Goal: Information Seeking & Learning: Learn about a topic

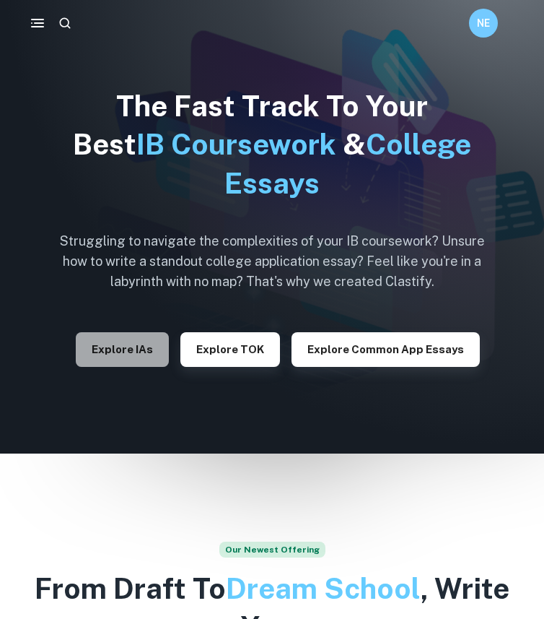
click at [152, 343] on button "Explore IAs" at bounding box center [122, 349] width 93 height 35
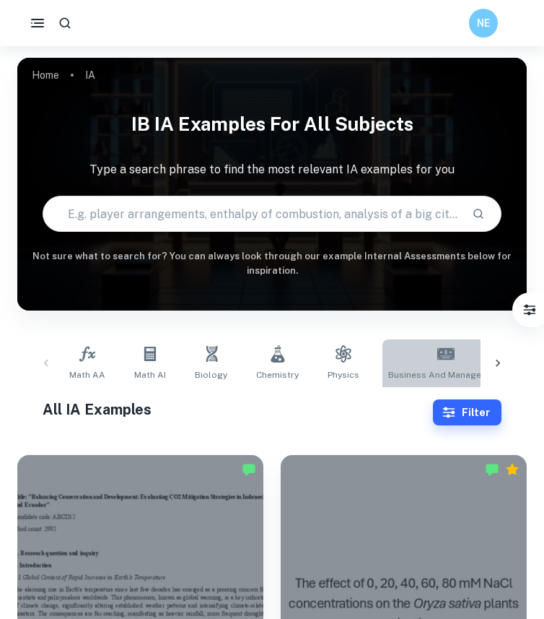
click at [467, 357] on link "Business and Management" at bounding box center [446, 363] width 126 height 48
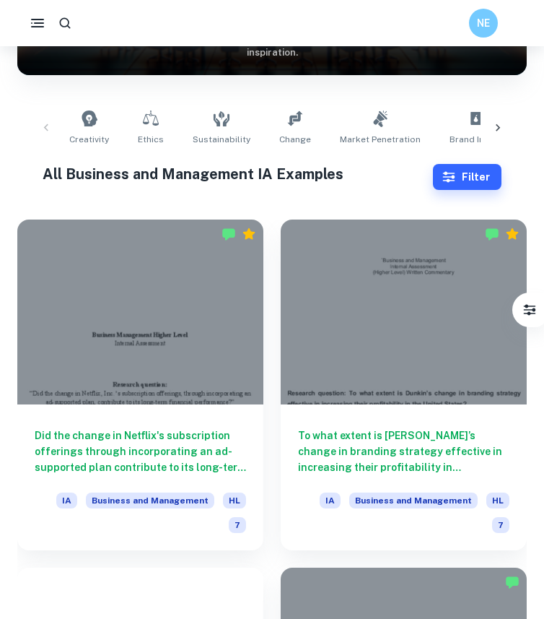
scroll to position [242, 0]
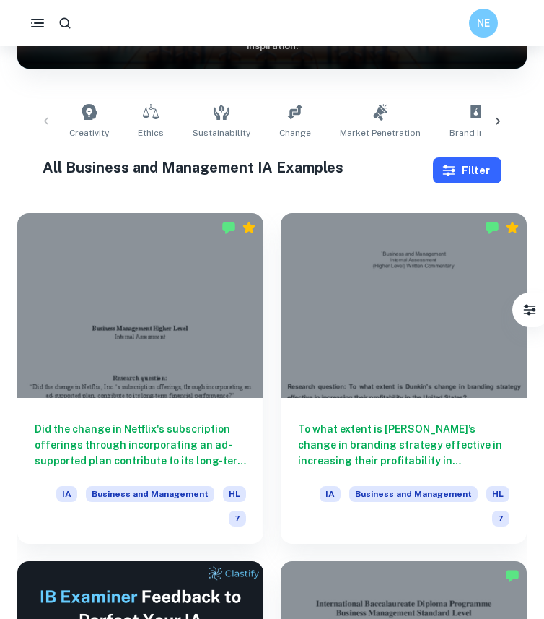
click at [467, 165] on button "Filter" at bounding box center [467, 170] width 69 height 26
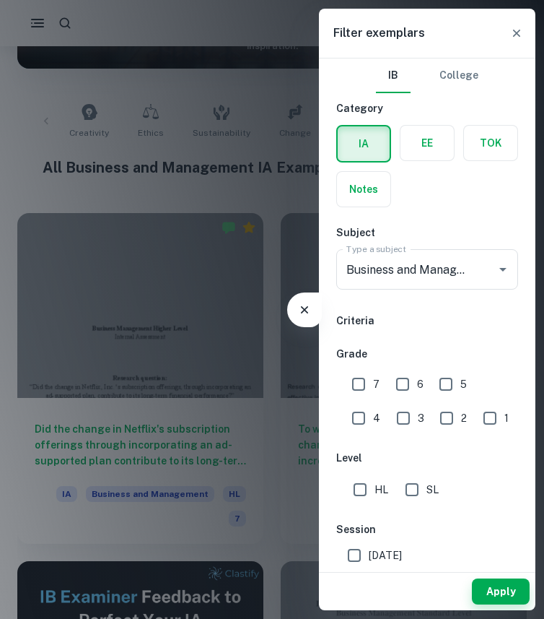
click at [369, 385] on input "7" at bounding box center [358, 384] width 29 height 29
checkbox input "true"
click at [366, 483] on input "HL" at bounding box center [360, 489] width 29 height 29
checkbox input "true"
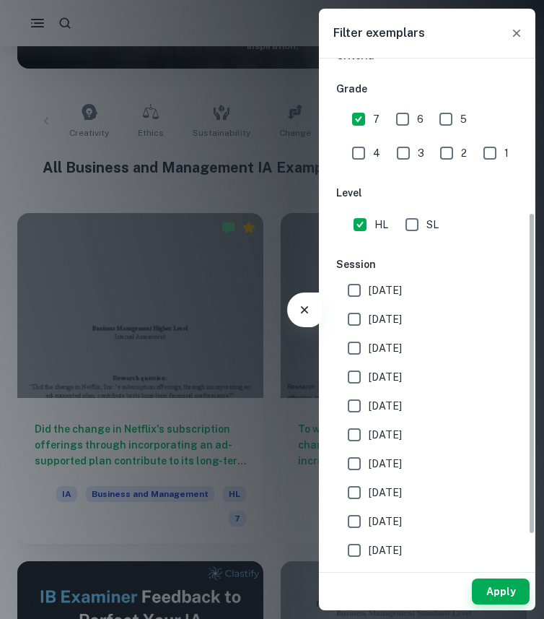
scroll to position [292, 0]
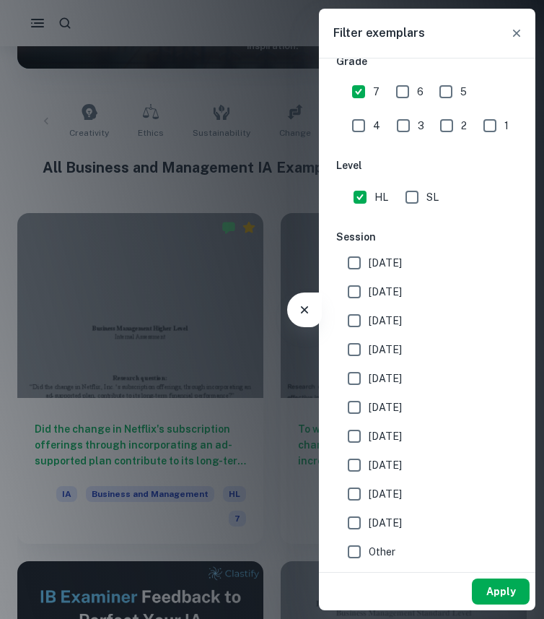
click at [499, 579] on button "Apply" at bounding box center [501, 591] width 58 height 26
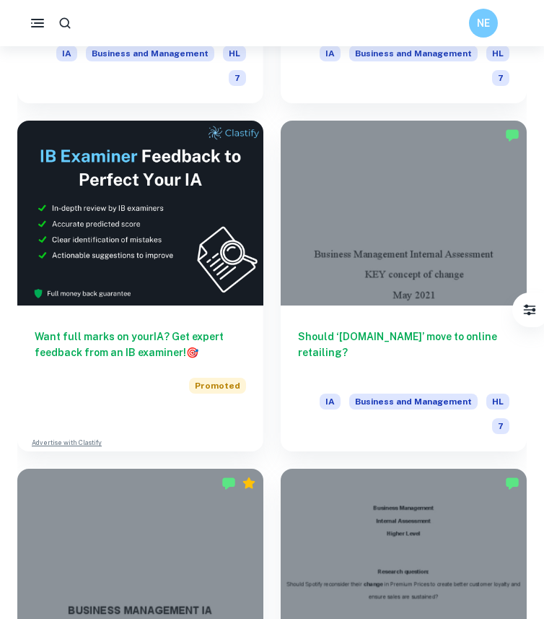
scroll to position [0, 0]
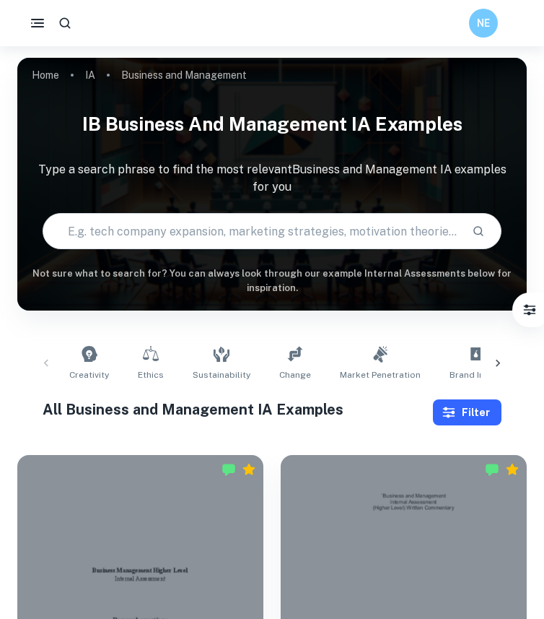
click at [468, 407] on button "Filter" at bounding box center [467, 412] width 69 height 26
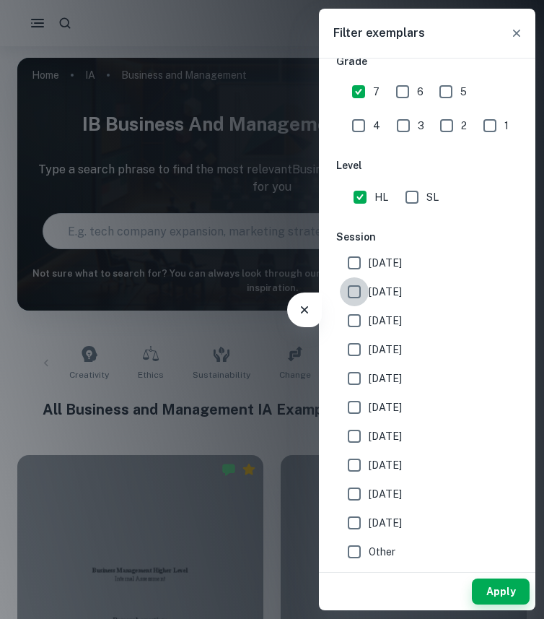
click at [359, 300] on input "[DATE]" at bounding box center [354, 291] width 29 height 29
checkbox input "true"
click at [358, 321] on input "[DATE]" at bounding box center [354, 320] width 29 height 29
checkbox input "true"
click at [358, 342] on input "[DATE]" at bounding box center [354, 349] width 29 height 29
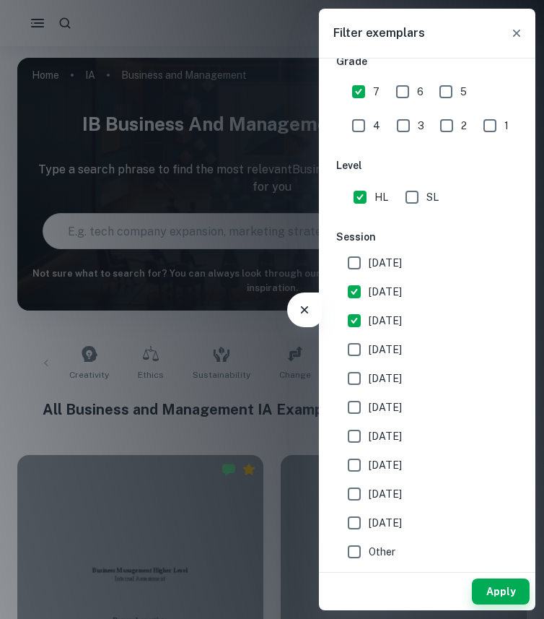
checkbox input "true"
click at [498, 598] on button "Apply" at bounding box center [501, 591] width 58 height 26
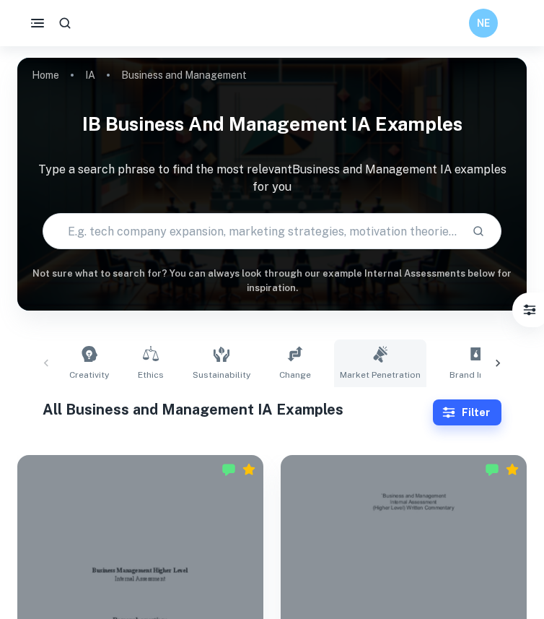
scroll to position [343, 0]
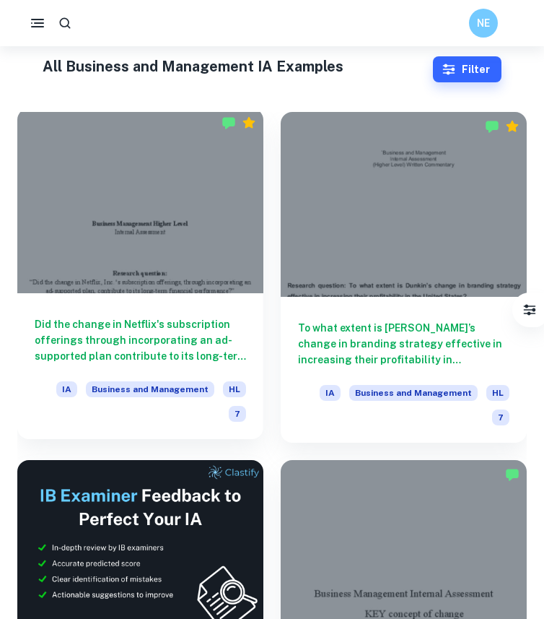
click at [169, 235] on div at bounding box center [140, 200] width 246 height 185
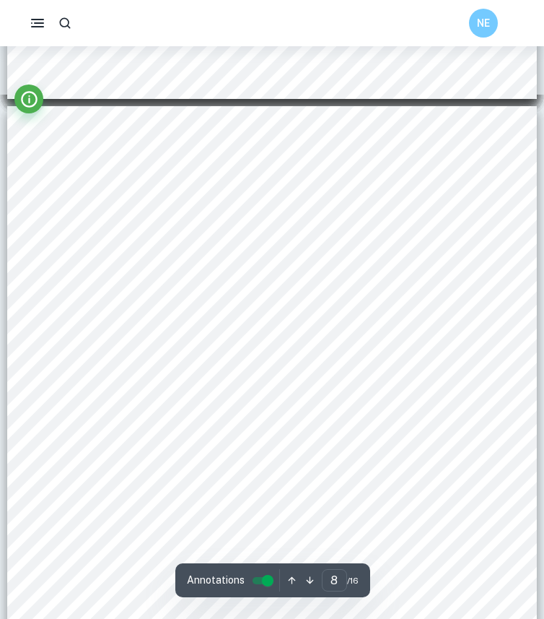
scroll to position [5341, 0]
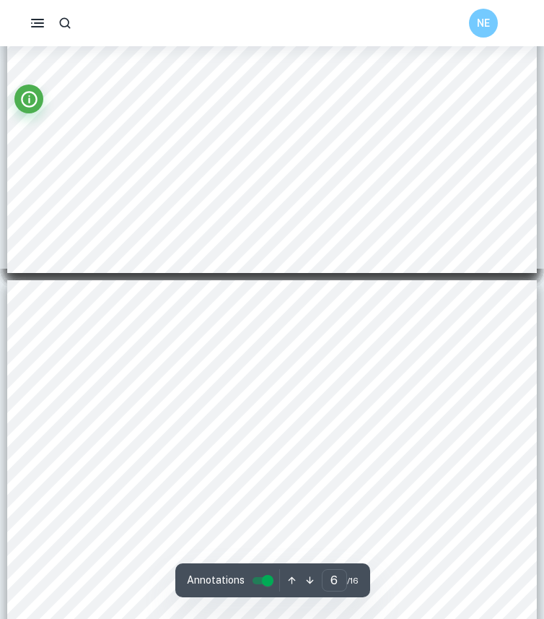
type input "5"
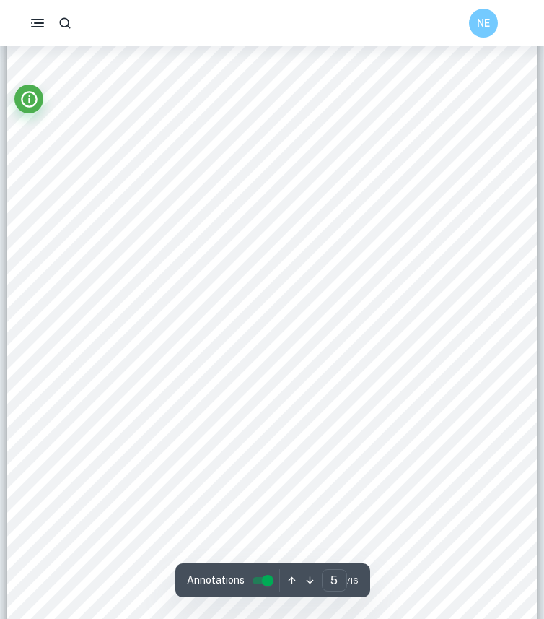
scroll to position [3170, 0]
